Goal: Task Accomplishment & Management: Manage account settings

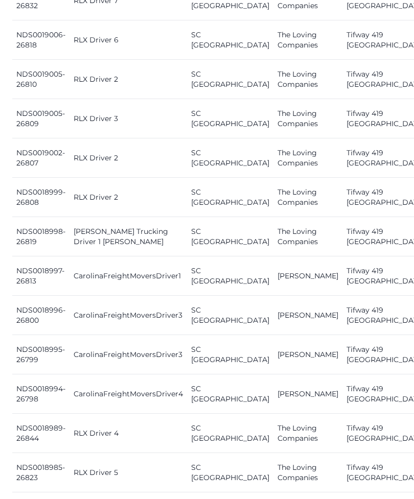
scroll to position [1041, 0]
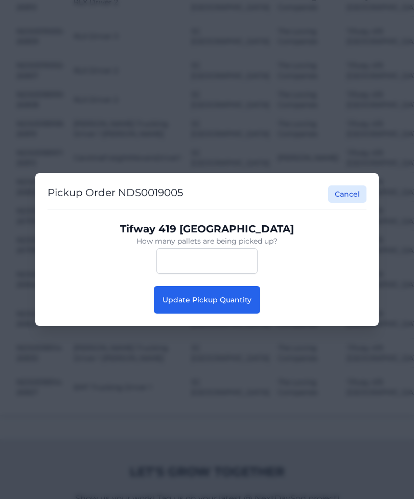
click at [222, 326] on div "Pickup Order NDS0019005 Cancel Tifway 419 Bermuda How many pallets are being pi…" at bounding box center [207, 249] width 344 height 153
click at [236, 305] on span "Update Pickup Quantity" at bounding box center [207, 299] width 89 height 9
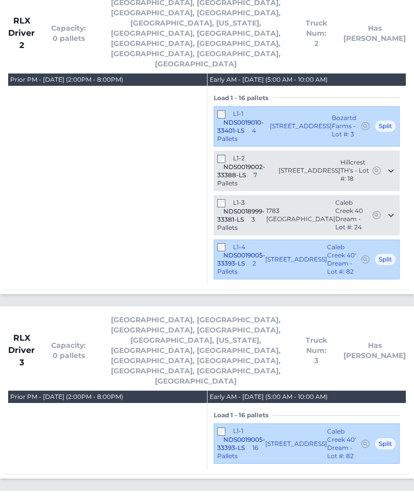
scroll to position [2203, 0]
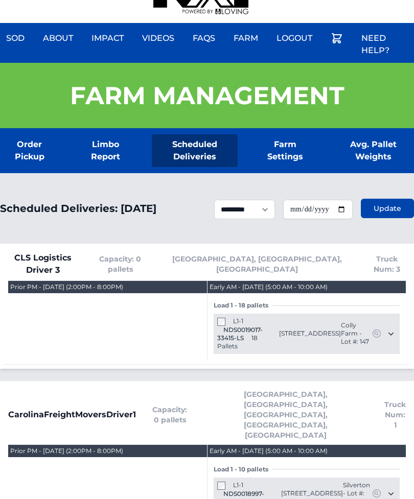
scroll to position [122, 0]
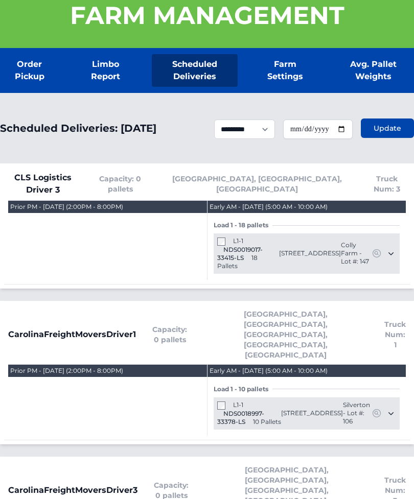
click at [221, 247] on div "L1-1 NDS0019017-33415-LS 18 Pallets" at bounding box center [248, 254] width 62 height 33
click at [61, 1] on div "Farm Management" at bounding box center [207, 15] width 414 height 65
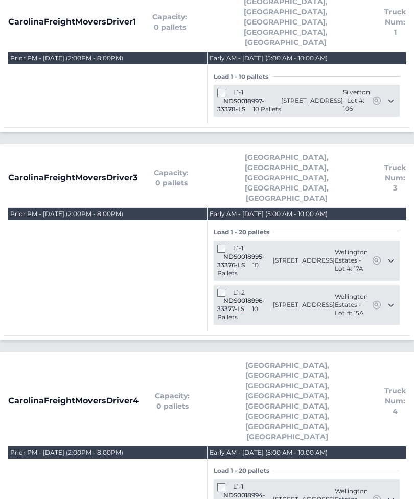
scroll to position [409, 0]
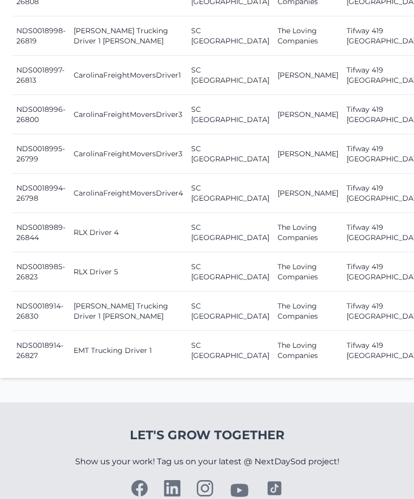
scroll to position [1264, 0]
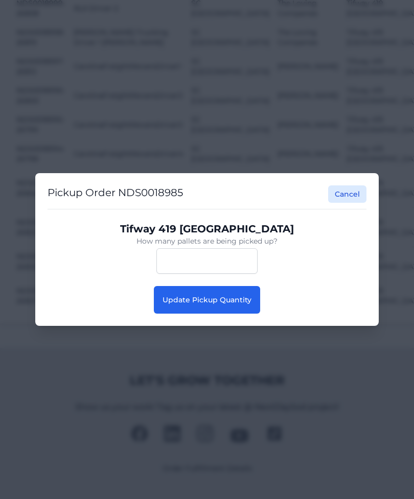
click at [241, 305] on span "Update Pickup Quantity" at bounding box center [207, 299] width 89 height 9
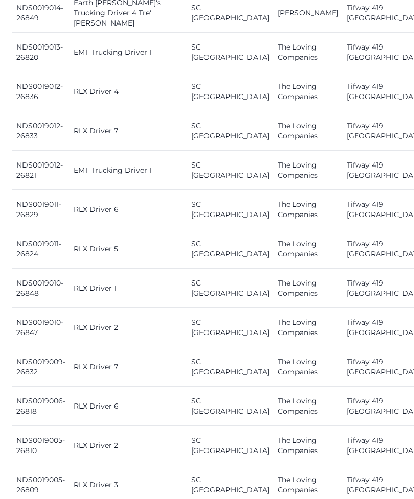
scroll to position [677, 0]
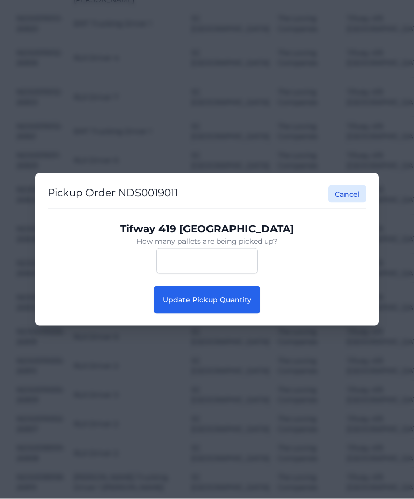
scroll to position [677, 0]
click at [248, 309] on button "Update Pickup Quantity" at bounding box center [207, 300] width 106 height 28
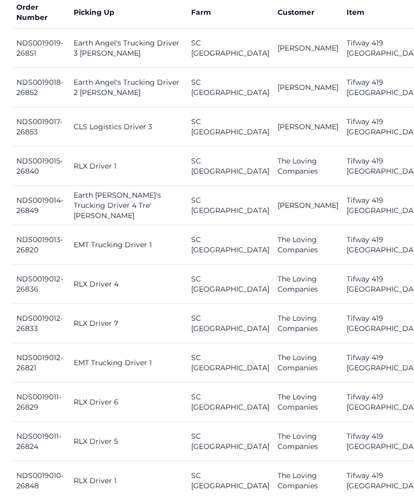
scroll to position [472, 0]
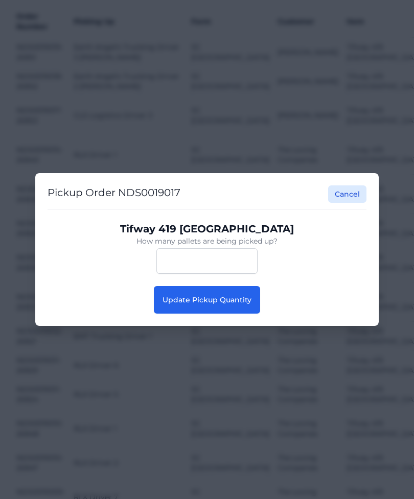
click at [245, 305] on button "Update Pickup Quantity" at bounding box center [207, 300] width 106 height 28
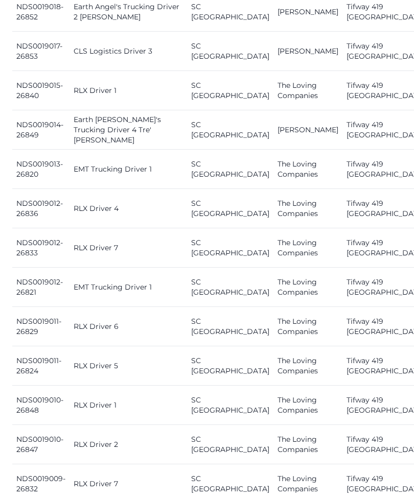
scroll to position [574, 0]
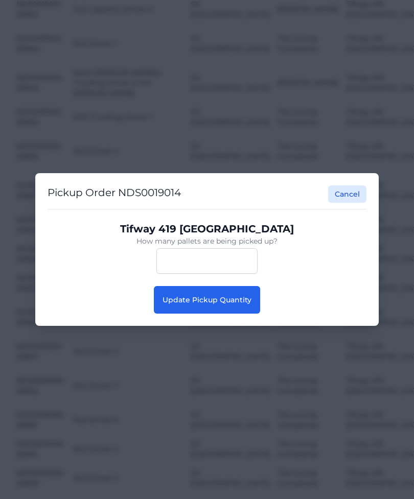
click at [237, 305] on span "Update Pickup Quantity" at bounding box center [207, 299] width 89 height 9
